Goal: Register for event/course

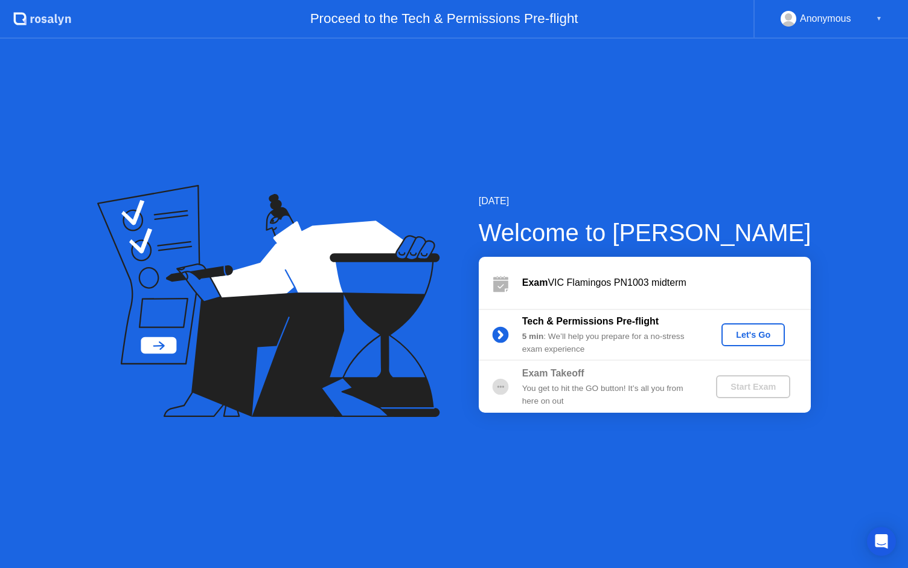
click at [761, 333] on div "Let's Go" at bounding box center [754, 335] width 54 height 10
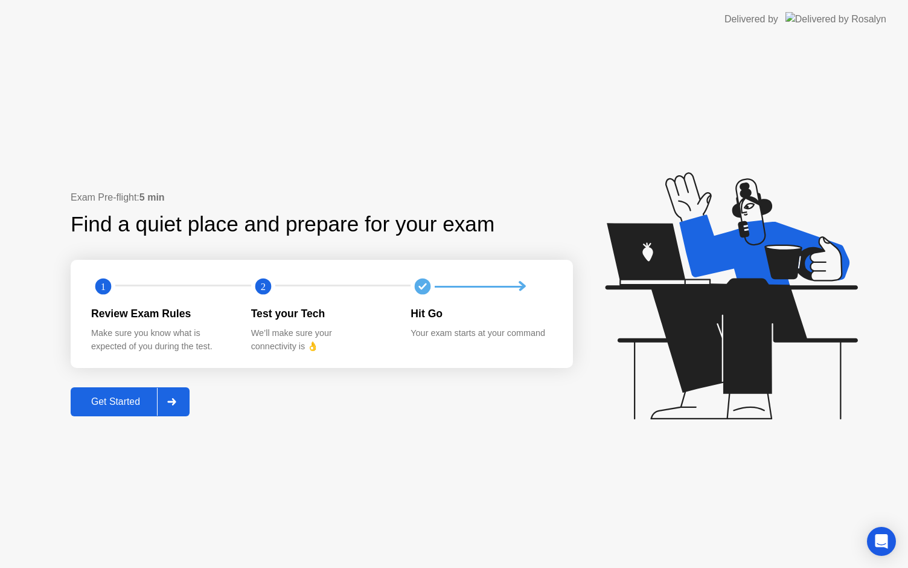
click at [95, 403] on div "Get Started" at bounding box center [115, 401] width 83 height 11
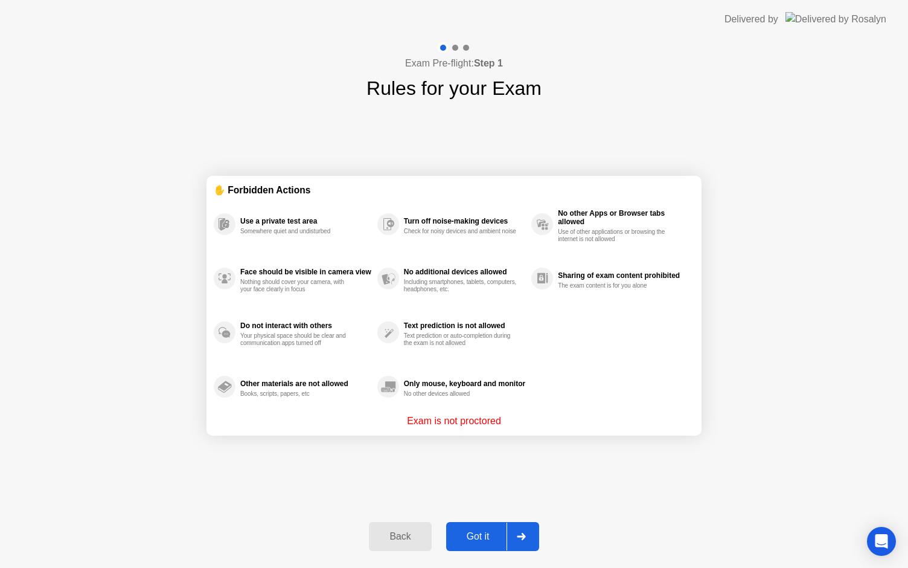
click at [470, 527] on button "Got it" at bounding box center [492, 536] width 93 height 29
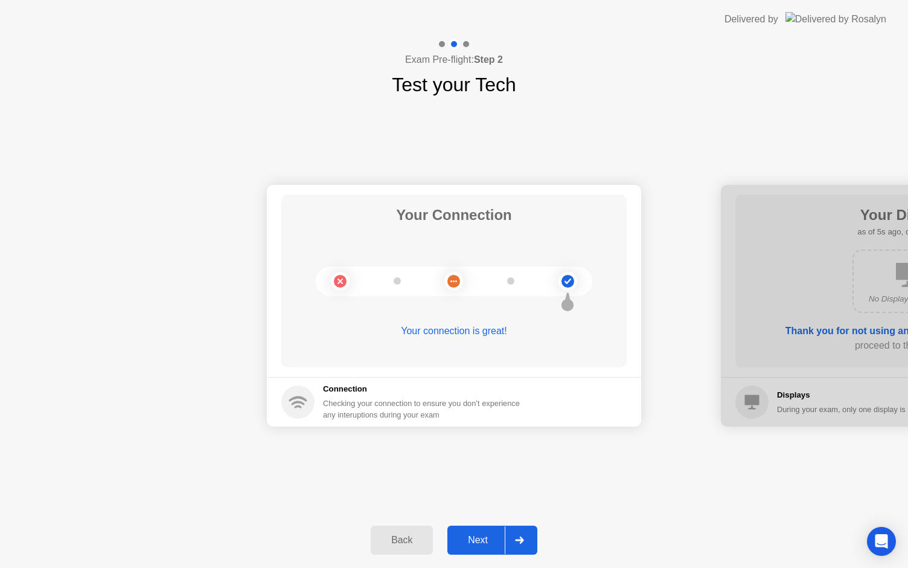
click at [469, 536] on div "Next" at bounding box center [478, 539] width 54 height 11
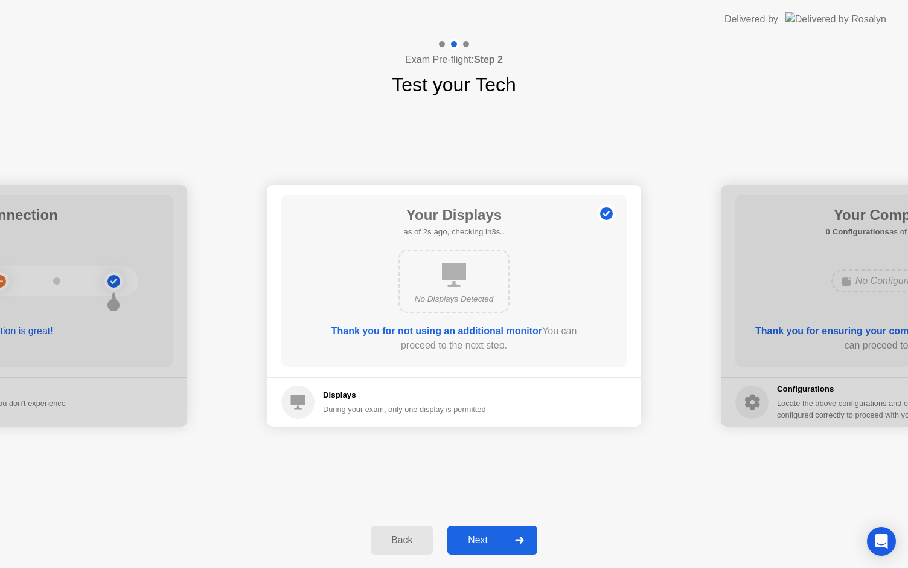
click at [469, 536] on div "Next" at bounding box center [478, 539] width 54 height 11
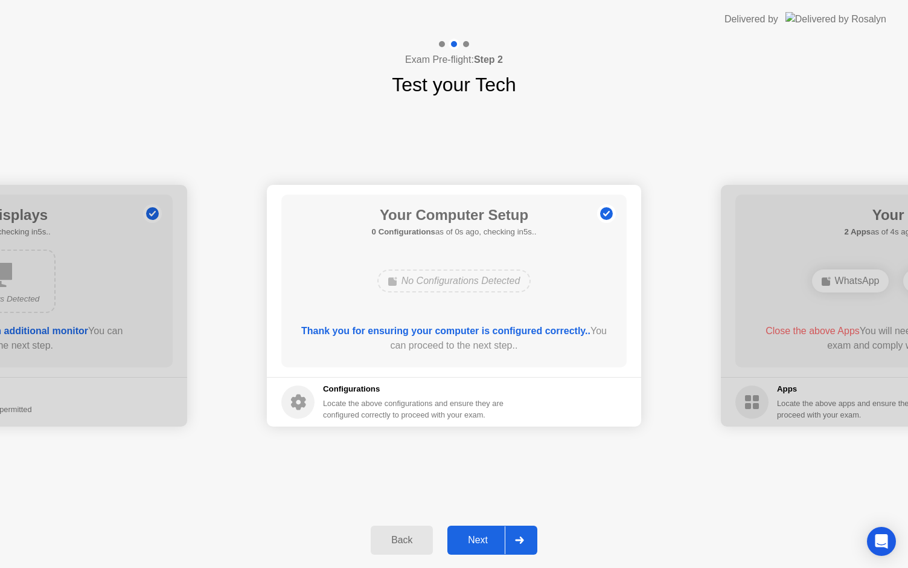
click at [469, 536] on div "Next" at bounding box center [478, 539] width 54 height 11
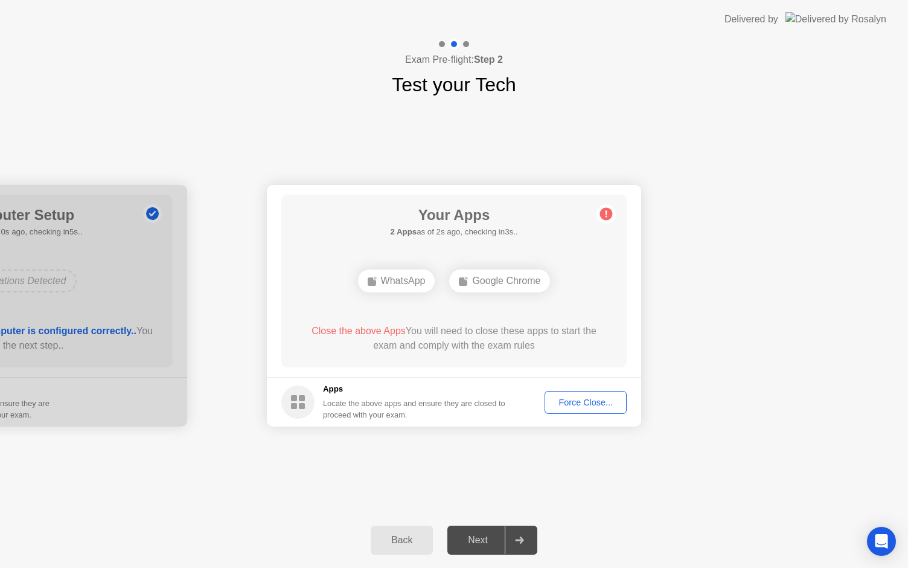
click at [609, 400] on div "Force Close..." at bounding box center [586, 402] width 74 height 10
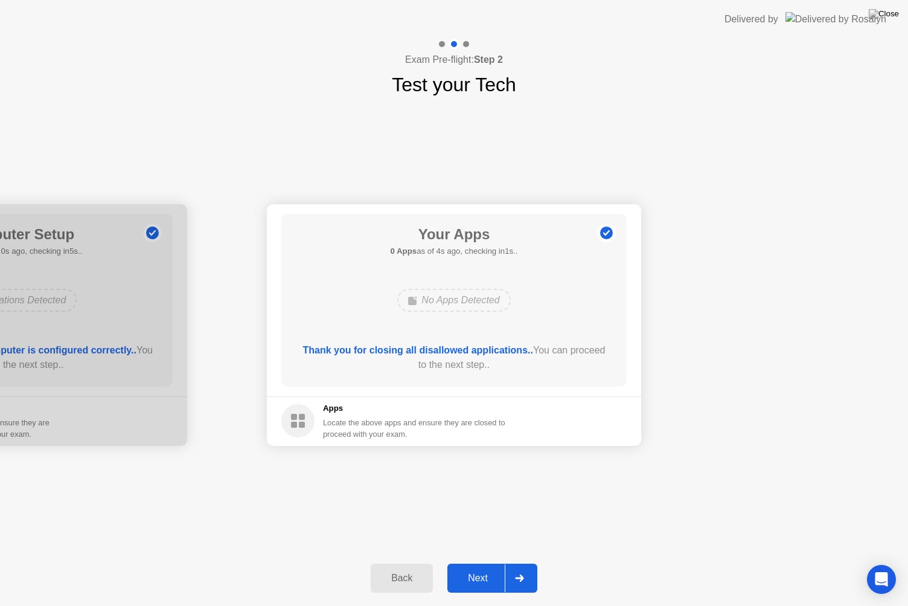
click at [484, 567] on button "Next" at bounding box center [493, 577] width 90 height 29
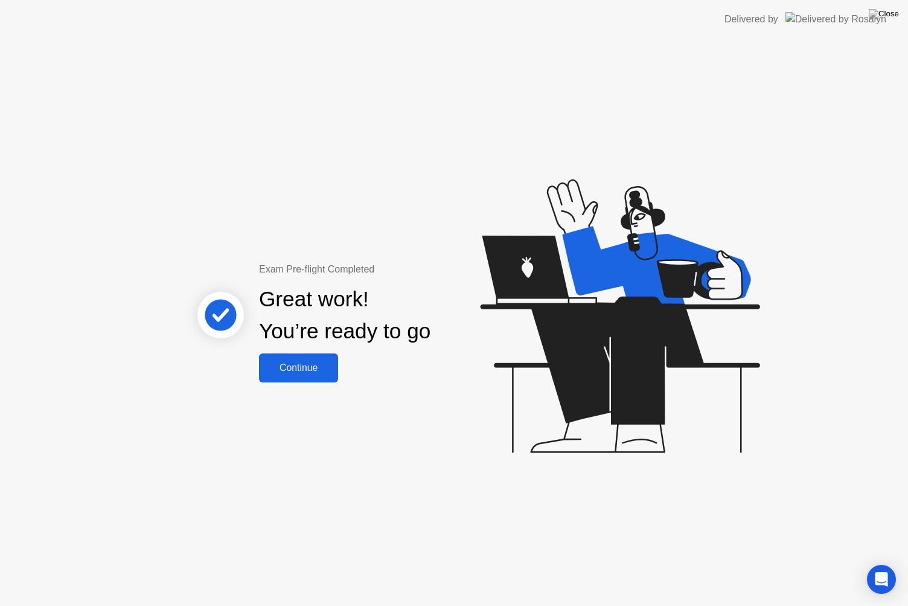
click at [313, 376] on button "Continue" at bounding box center [298, 367] width 79 height 29
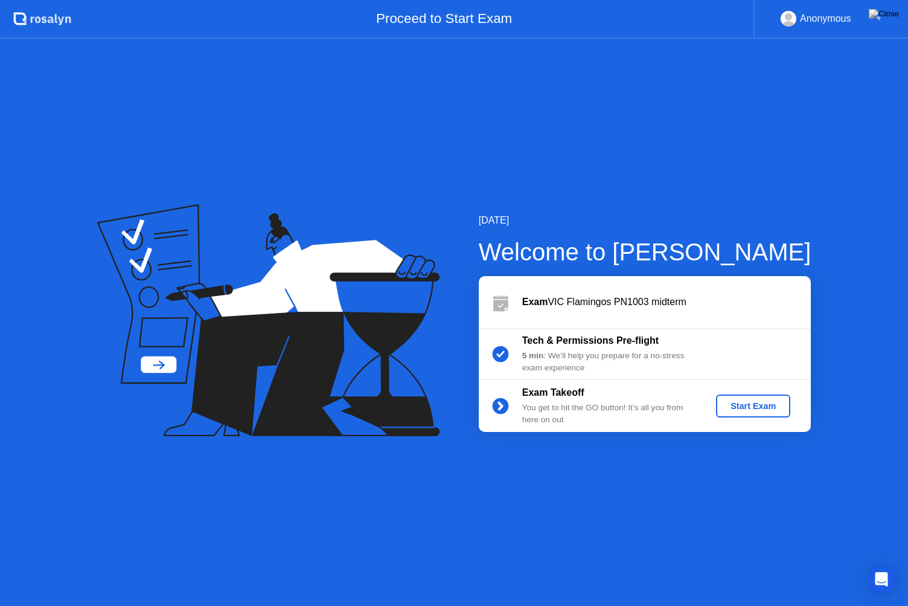
click at [733, 408] on div "Start Exam" at bounding box center [753, 406] width 65 height 10
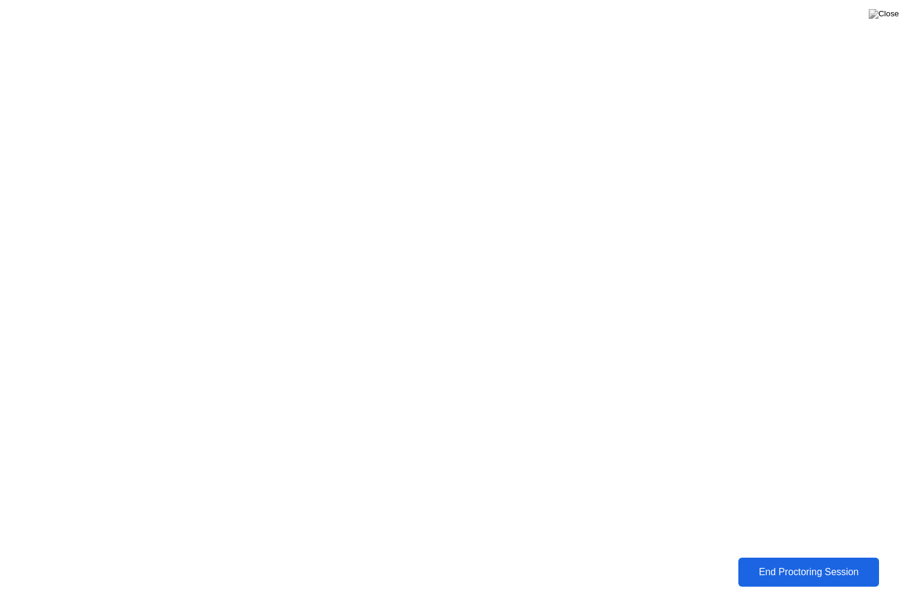
click at [846, 567] on div "End Proctoring Session" at bounding box center [809, 571] width 138 height 11
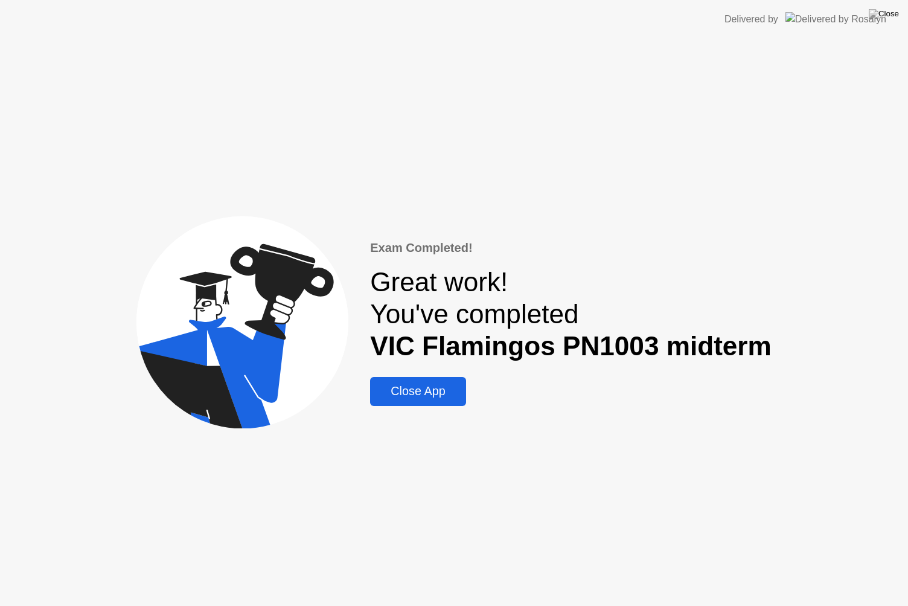
click at [450, 394] on div "Close App" at bounding box center [418, 391] width 88 height 14
